Goal: Transaction & Acquisition: Download file/media

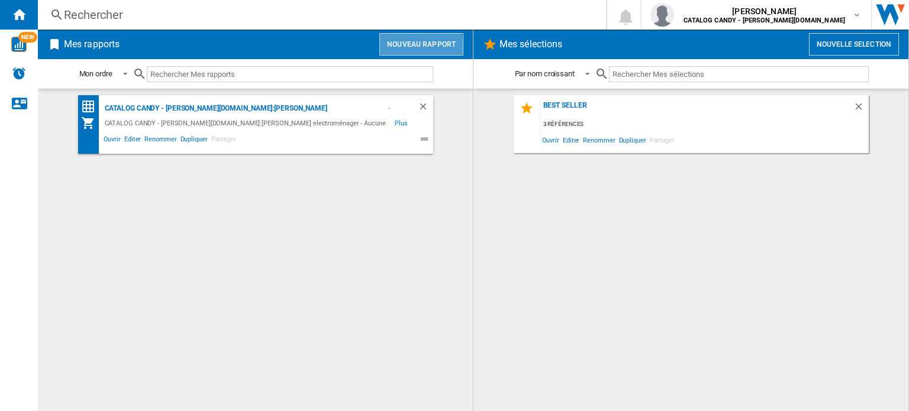
click at [416, 47] on button "Nouveau rapport" at bounding box center [421, 44] width 84 height 22
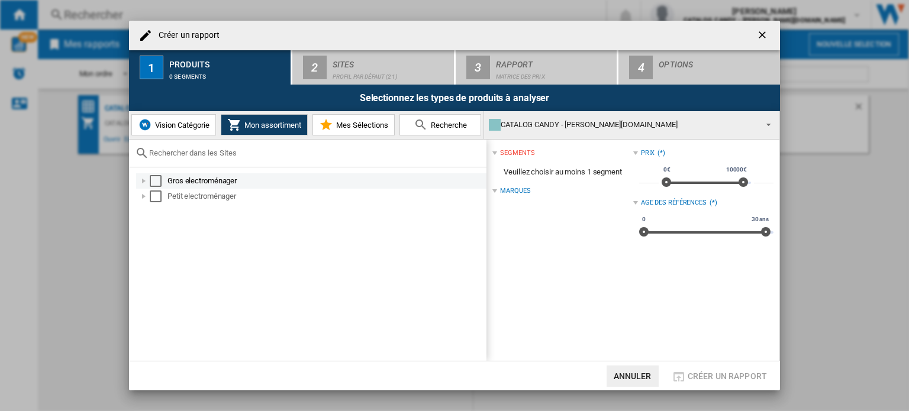
click at [160, 182] on div "Select" at bounding box center [156, 181] width 12 height 12
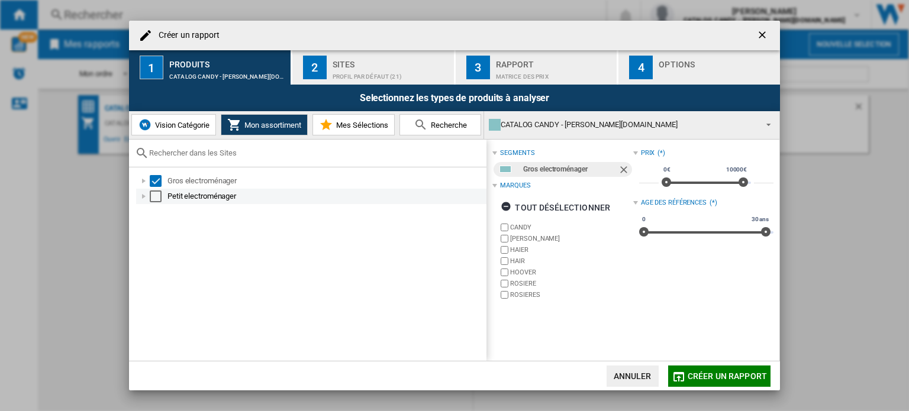
click at [159, 198] on div "Select" at bounding box center [156, 197] width 12 height 12
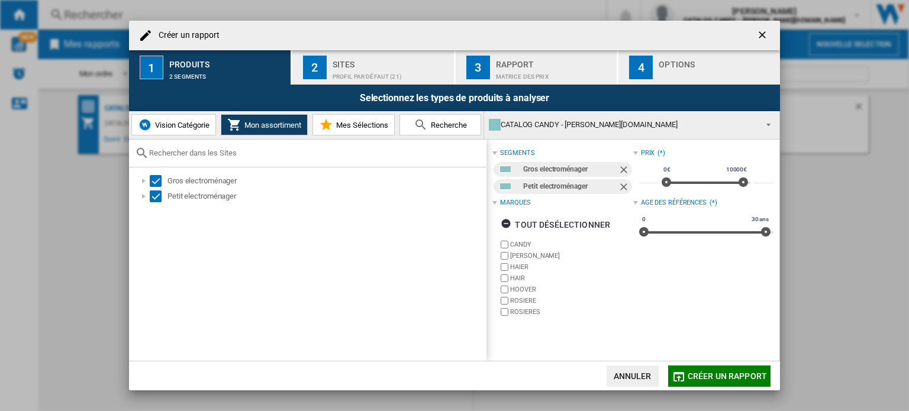
click at [706, 370] on button "Créer un rapport" at bounding box center [719, 376] width 102 height 21
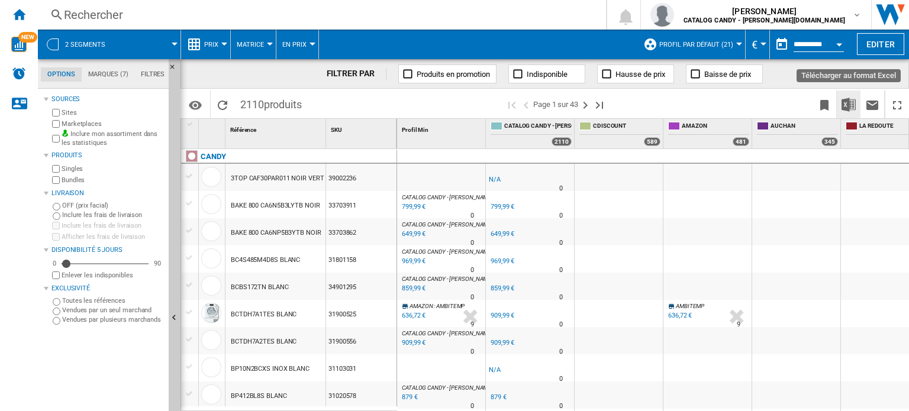
click at [848, 108] on img "Télécharger au format Excel" at bounding box center [848, 105] width 14 height 14
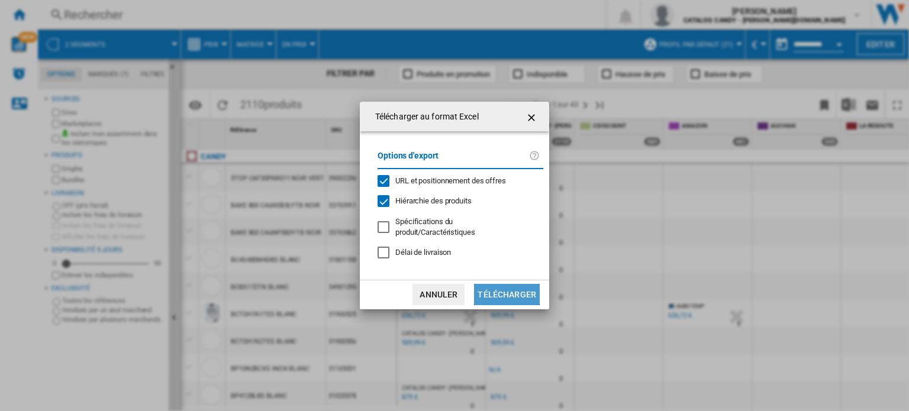
click at [496, 290] on button "Télécharger" at bounding box center [507, 294] width 66 height 21
